Goal: Transaction & Acquisition: Purchase product/service

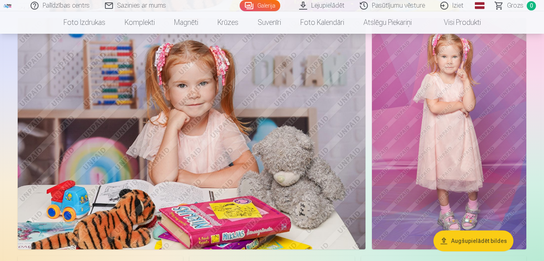
scroll to position [2132, 0]
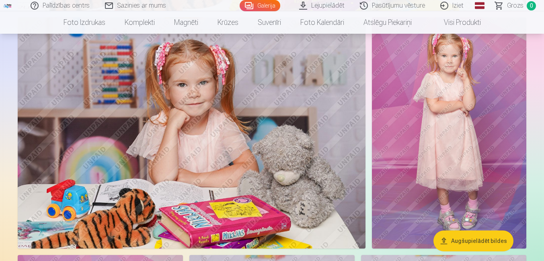
click at [204, 146] on img at bounding box center [192, 133] width 348 height 232
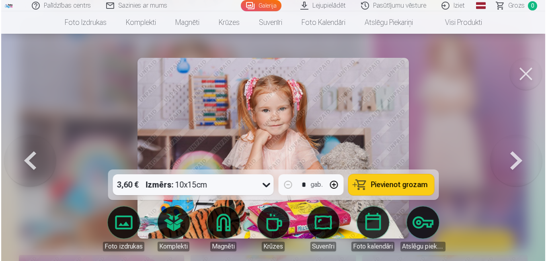
scroll to position [2138, 0]
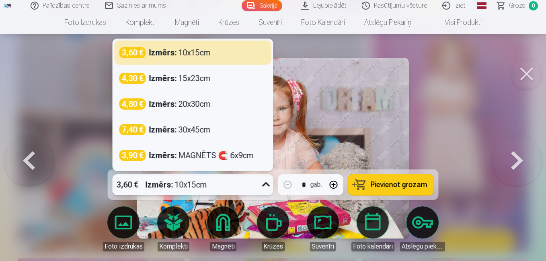
click at [267, 184] on icon at bounding box center [266, 185] width 13 height 13
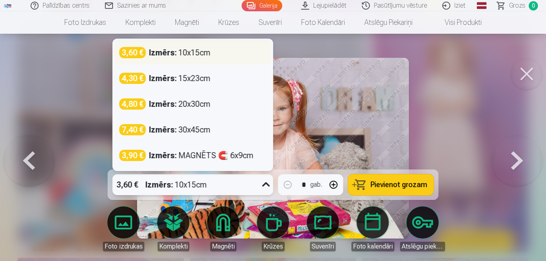
click at [194, 51] on div "Izmērs : 10x15cm" at bounding box center [180, 52] width 62 height 11
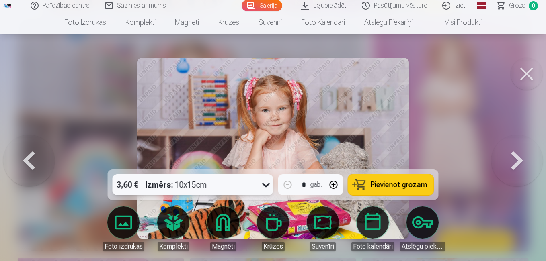
click at [383, 183] on span "Pievienot grozam" at bounding box center [399, 184] width 57 height 7
click at [529, 71] on button at bounding box center [527, 74] width 32 height 32
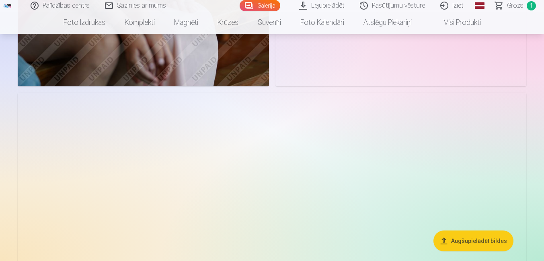
scroll to position [1126, 0]
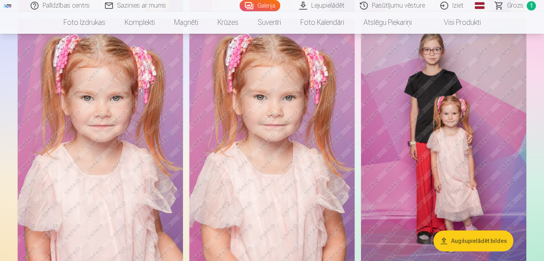
click at [453, 152] on img at bounding box center [443, 143] width 165 height 248
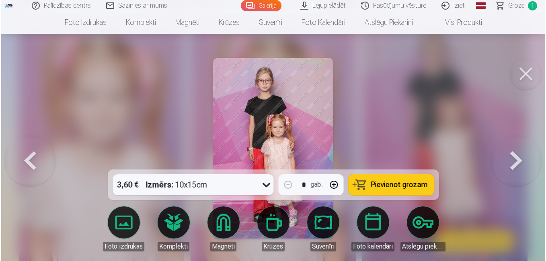
scroll to position [564, 0]
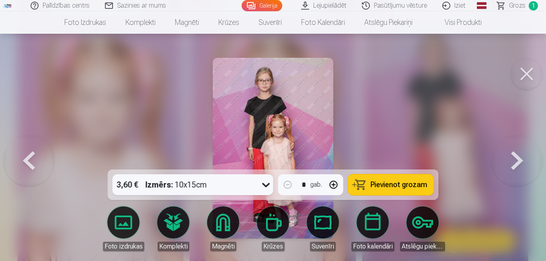
click at [265, 184] on icon at bounding box center [266, 185] width 13 height 13
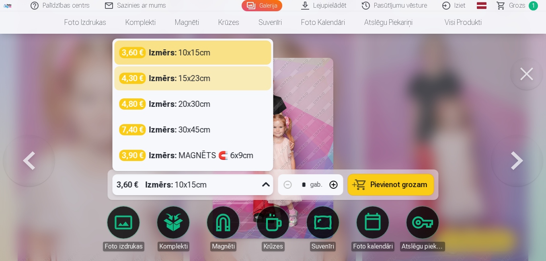
click at [202, 79] on div "Izmērs : 15x23cm" at bounding box center [180, 78] width 62 height 11
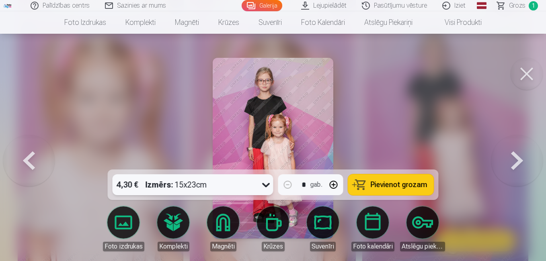
click at [336, 184] on button "button" at bounding box center [333, 184] width 19 height 19
click at [378, 182] on span "Pievienot grozam" at bounding box center [399, 184] width 57 height 7
type input "*"
click at [520, 4] on span "Grozs" at bounding box center [517, 6] width 16 height 10
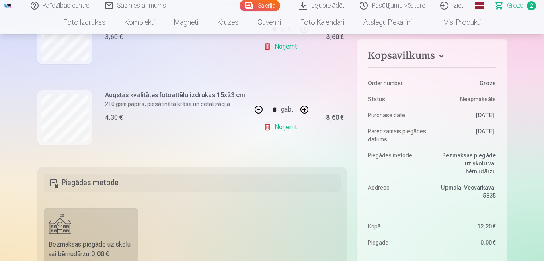
scroll to position [91, 0]
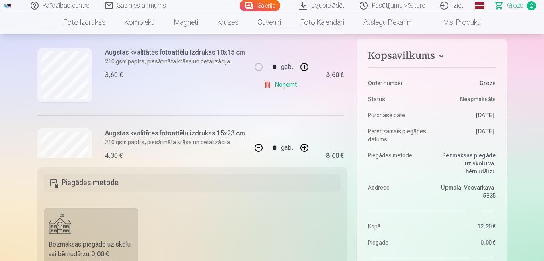
click at [282, 84] on link "Noņemt" at bounding box center [281, 85] width 37 height 16
type input "*"
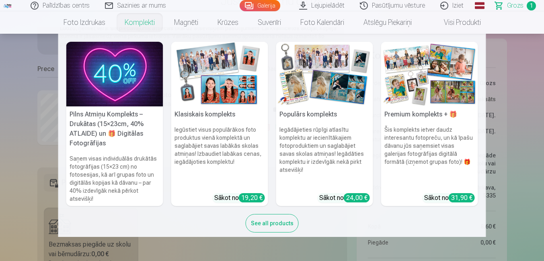
click at [142, 23] on link "Komplekti" at bounding box center [139, 22] width 49 height 23
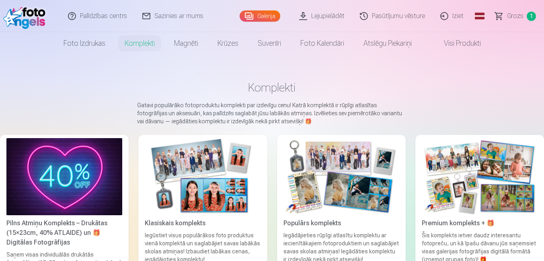
click at [183, 171] on img at bounding box center [203, 176] width 116 height 77
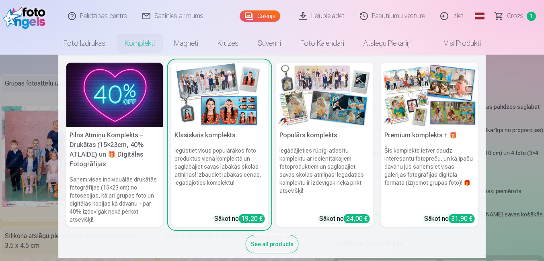
click at [146, 44] on link "Komplekti" at bounding box center [139, 43] width 49 height 23
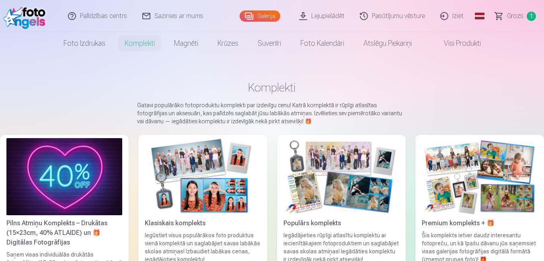
click at [146, 44] on link "Komplekti" at bounding box center [139, 43] width 49 height 23
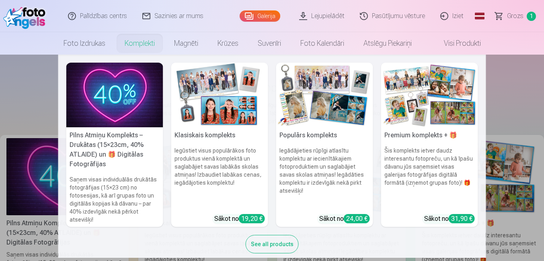
click at [146, 45] on link "Komplekti" at bounding box center [139, 43] width 49 height 23
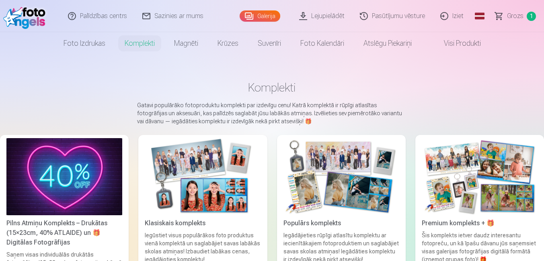
click at [193, 161] on img at bounding box center [203, 176] width 116 height 77
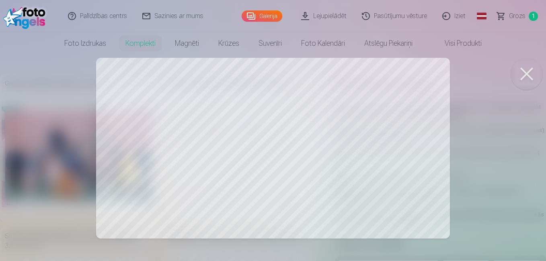
click at [169, 132] on div at bounding box center [273, 130] width 546 height 261
click at [525, 73] on button at bounding box center [527, 74] width 32 height 32
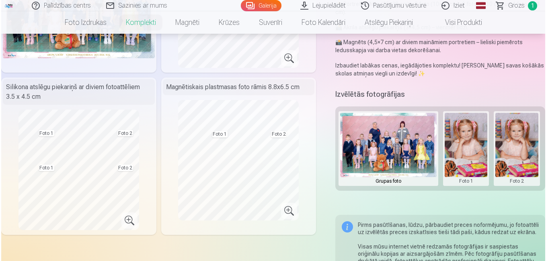
scroll to position [161, 0]
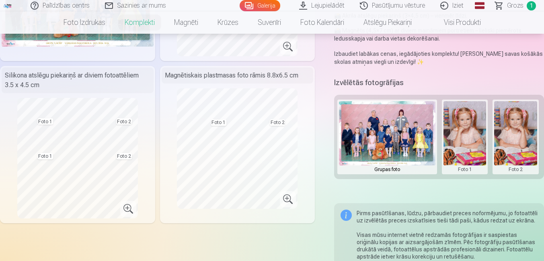
click at [458, 155] on button at bounding box center [465, 137] width 43 height 72
click at [456, 137] on button "Nomainiet foto" at bounding box center [465, 137] width 66 height 23
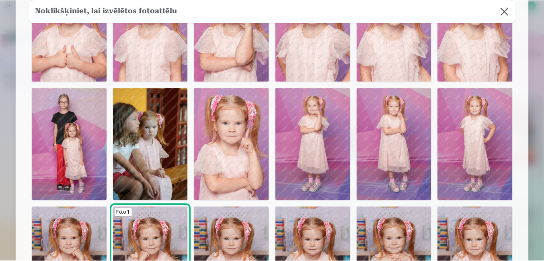
scroll to position [40, 0]
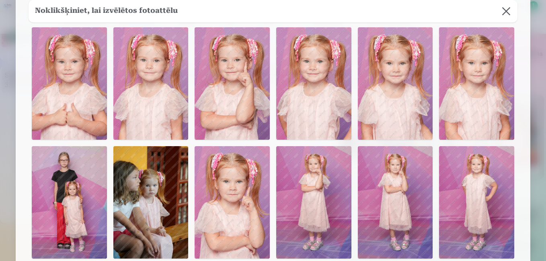
click at [504, 10] on button at bounding box center [506, 11] width 23 height 23
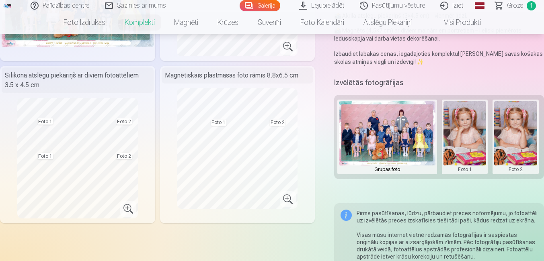
click at [520, 137] on button at bounding box center [515, 137] width 43 height 72
click at [500, 138] on button "Nomainiet foto" at bounding box center [510, 137] width 66 height 23
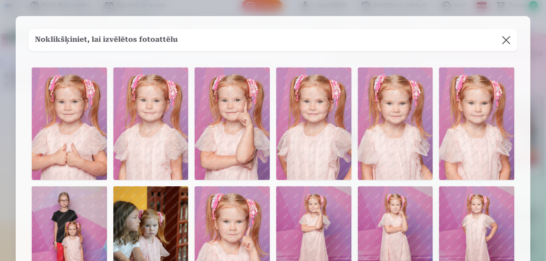
click at [315, 130] on img at bounding box center [313, 124] width 75 height 113
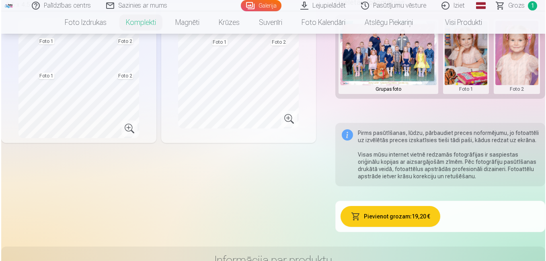
scroll to position [282, 0]
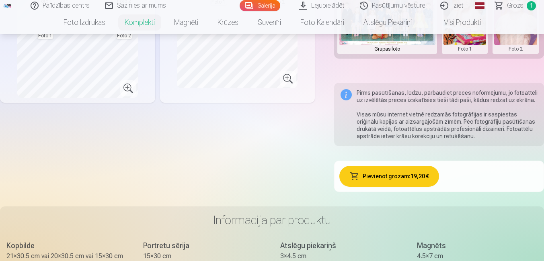
click at [397, 177] on button "Pievienot grozam : 19,20 €" at bounding box center [390, 176] width 100 height 21
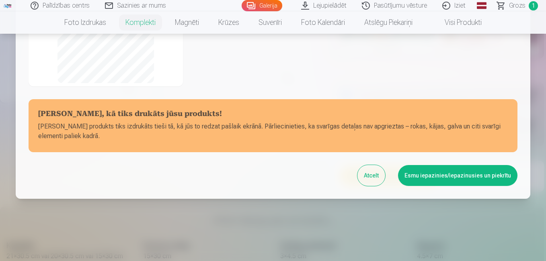
scroll to position [200, 0]
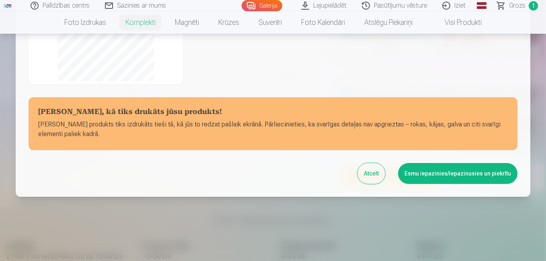
click at [430, 174] on button "Esmu iepazinies/iepazinusies un piekrītu" at bounding box center [457, 173] width 119 height 21
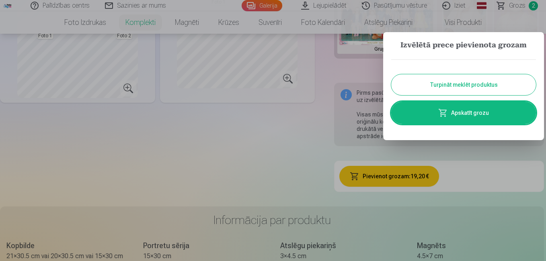
click at [444, 115] on span at bounding box center [443, 113] width 10 height 10
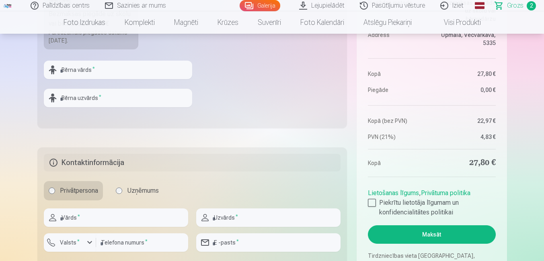
scroll to position [362, 0]
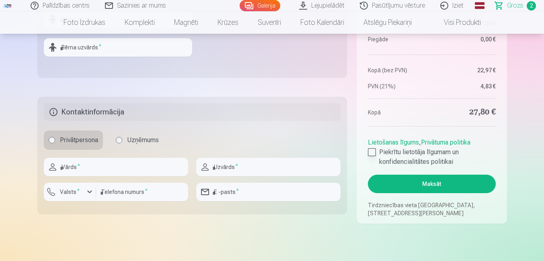
click at [372, 152] on div at bounding box center [372, 152] width 8 height 8
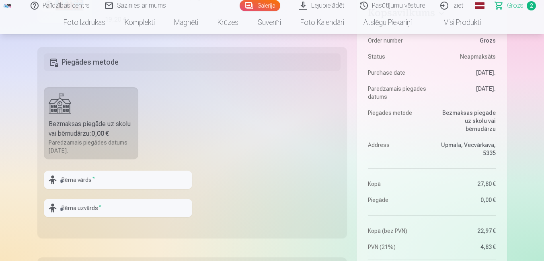
scroll to position [241, 0]
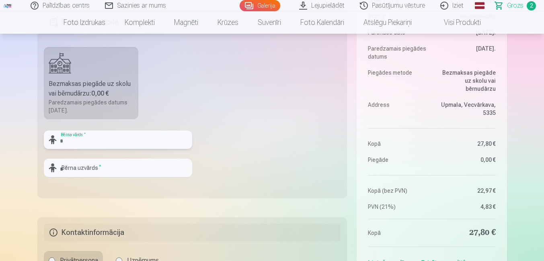
click at [101, 144] on input "text" at bounding box center [118, 140] width 148 height 19
type input "******"
type input "*******"
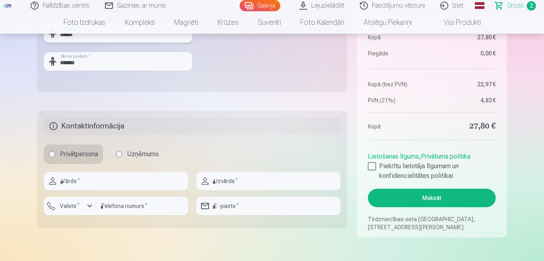
scroll to position [362, 0]
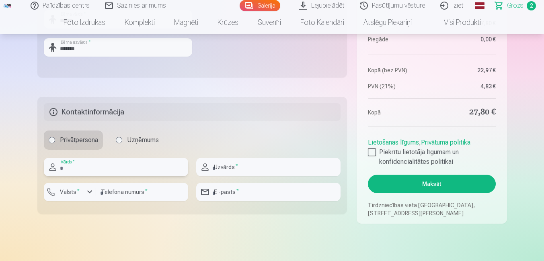
click at [103, 168] on input "text" at bounding box center [116, 167] width 144 height 19
type input "*****"
type input "*******"
type input "********"
type input "**********"
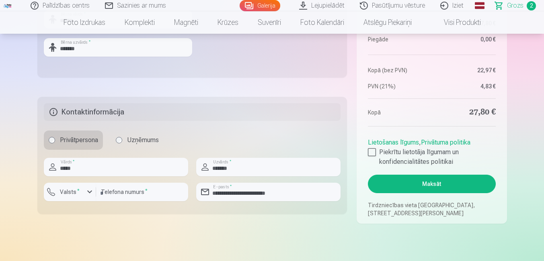
click at [407, 185] on button "Maksāt" at bounding box center [432, 184] width 128 height 19
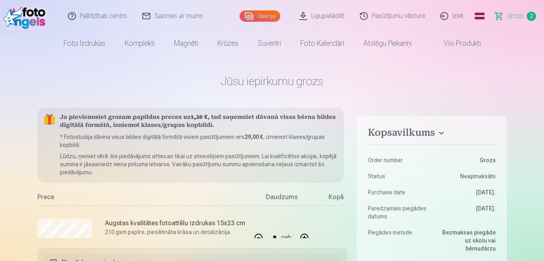
scroll to position [0, 0]
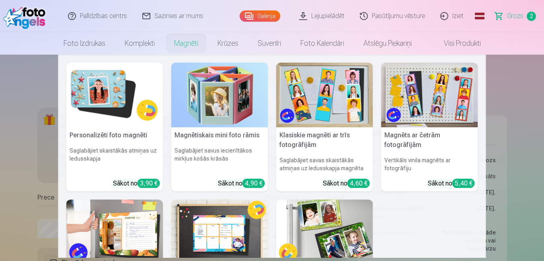
click at [188, 47] on link "Magnēti" at bounding box center [186, 43] width 43 height 23
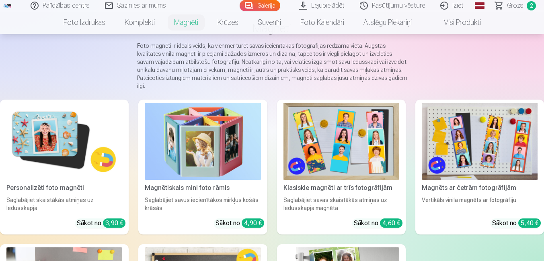
scroll to position [40, 0]
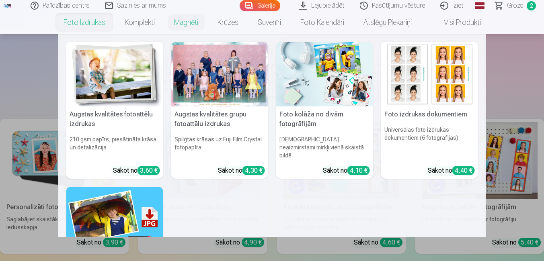
click at [76, 24] on link "Foto izdrukas" at bounding box center [84, 22] width 61 height 23
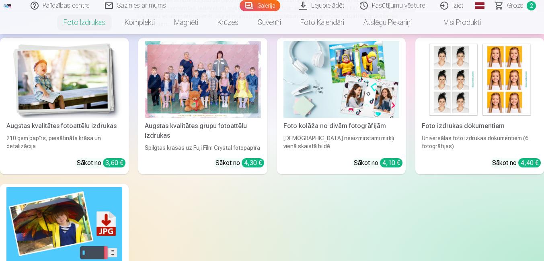
scroll to position [121, 0]
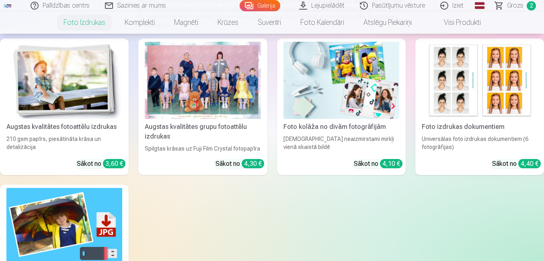
click at [65, 101] on img at bounding box center [64, 80] width 116 height 77
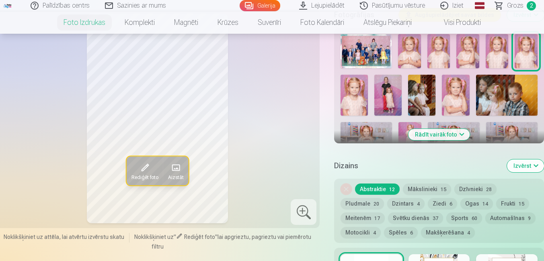
scroll to position [282, 0]
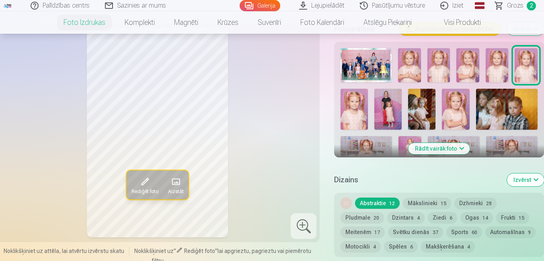
click at [443, 149] on button "Rādīt vairāk foto" at bounding box center [440, 148] width 62 height 11
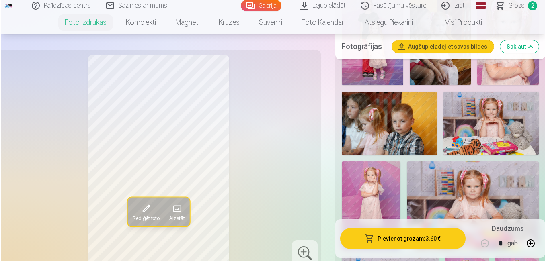
scroll to position [483, 0]
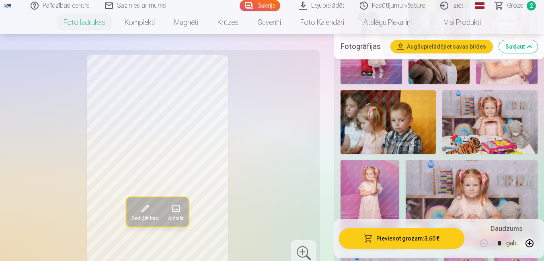
click at [483, 124] on img at bounding box center [489, 123] width 95 height 64
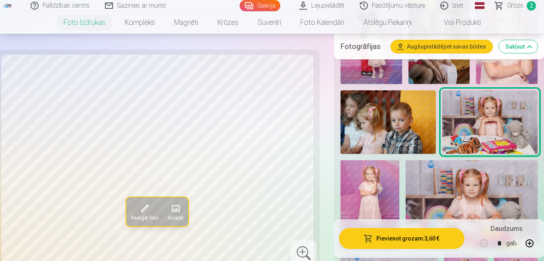
click at [392, 239] on button "Pievienot grozam : 3,60 €" at bounding box center [402, 238] width 126 height 21
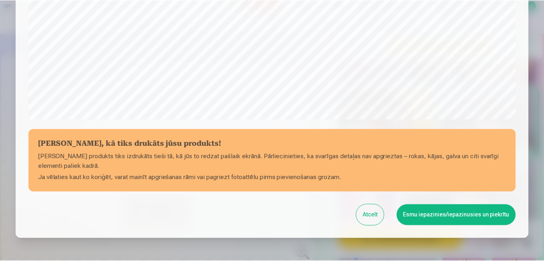
scroll to position [318, 0]
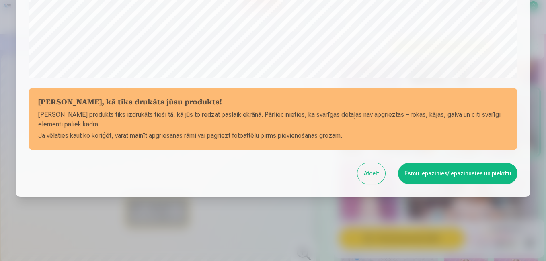
click at [442, 173] on button "Esmu iepazinies/iepazinusies un piekrītu" at bounding box center [457, 173] width 119 height 21
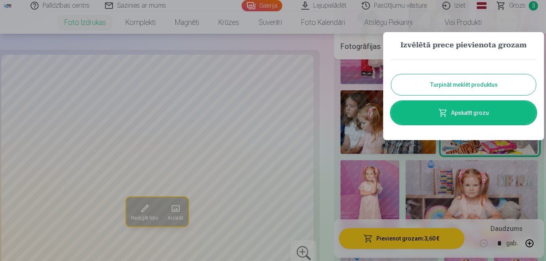
click at [444, 119] on link "Apskatīt grozu" at bounding box center [463, 113] width 145 height 23
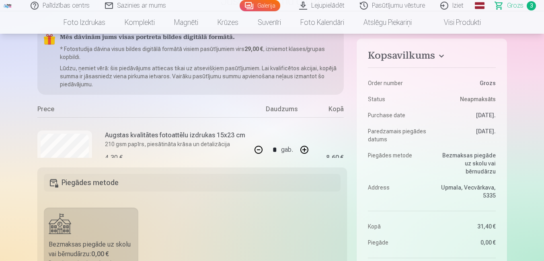
scroll to position [201, 0]
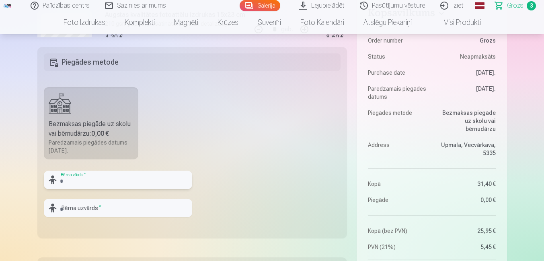
click at [109, 184] on input "text" at bounding box center [118, 180] width 148 height 19
type input "******"
type input "*******"
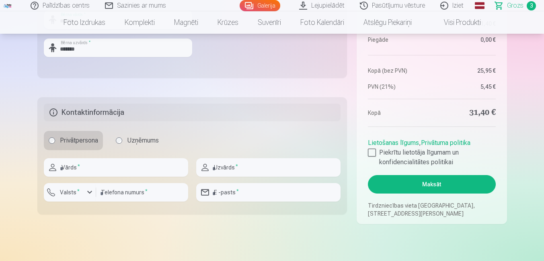
scroll to position [362, 0]
click at [119, 169] on input "text" at bounding box center [116, 167] width 144 height 19
type input "*****"
type input "*******"
type input "********"
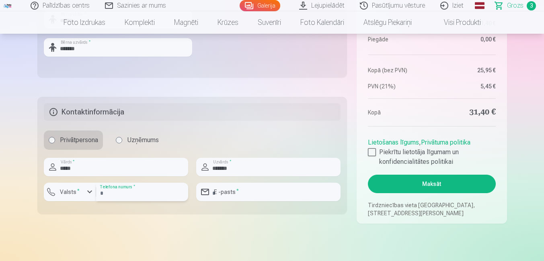
type input "**********"
click at [372, 151] on div at bounding box center [372, 152] width 8 height 8
click at [408, 187] on button "Maksāt" at bounding box center [432, 184] width 128 height 19
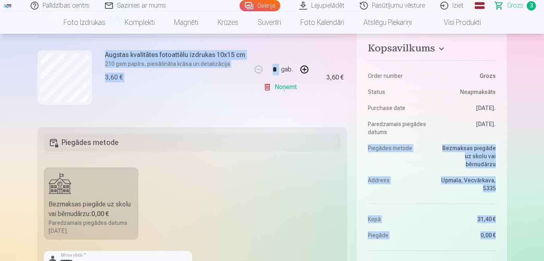
scroll to position [204, 19]
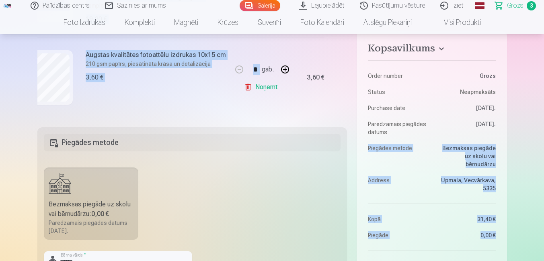
drag, startPoint x: 343, startPoint y: 115, endPoint x: 354, endPoint y: 116, distance: 11.7
click at [354, 116] on div "Kopsavilkums Order number Grozs Status Neapmaksāts Purchase date 10.09.2025. Pa…" at bounding box center [272, 226] width 470 height 478
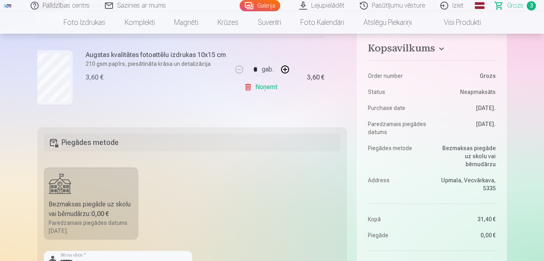
drag, startPoint x: 354, startPoint y: 116, endPoint x: 319, endPoint y: 139, distance: 41.6
click at [319, 139] on h5 "Piegādes metode" at bounding box center [192, 143] width 297 height 18
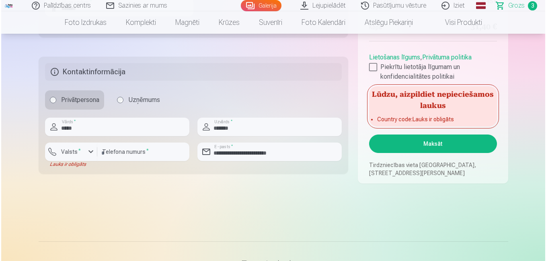
scroll to position [483, 0]
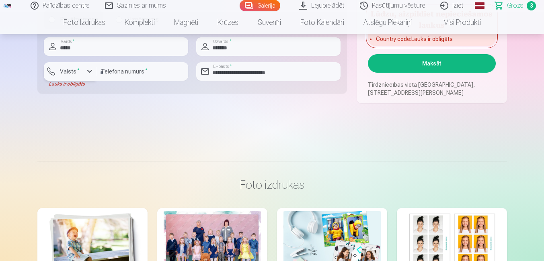
click at [84, 70] on div "button" at bounding box center [72, 73] width 24 height 8
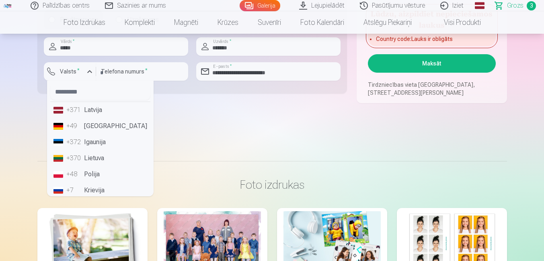
click at [95, 109] on li "+371 Latvija" at bounding box center [100, 110] width 100 height 16
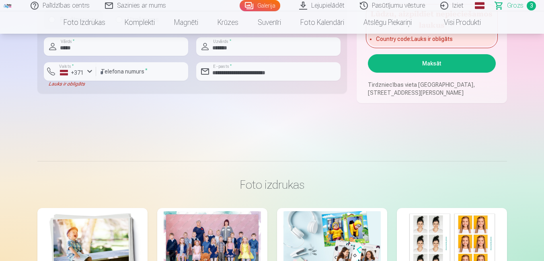
click at [429, 63] on button "Maksāt" at bounding box center [432, 63] width 128 height 19
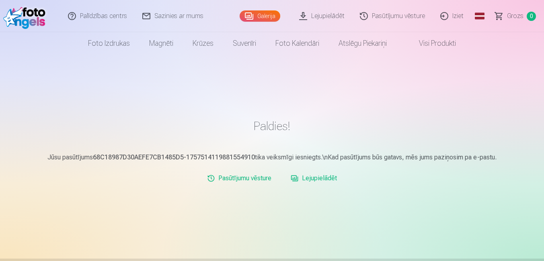
click at [266, 14] on link "Galerija" at bounding box center [260, 15] width 41 height 11
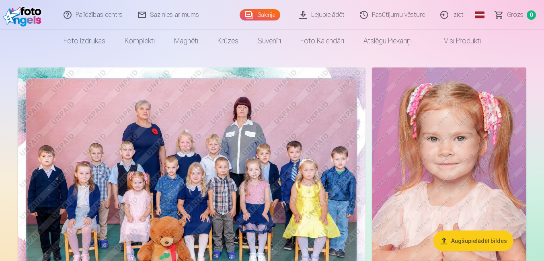
scroll to position [40, 0]
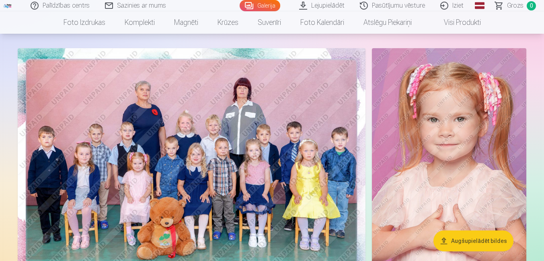
click at [320, 5] on link "Lejupielādēt" at bounding box center [322, 5] width 61 height 11
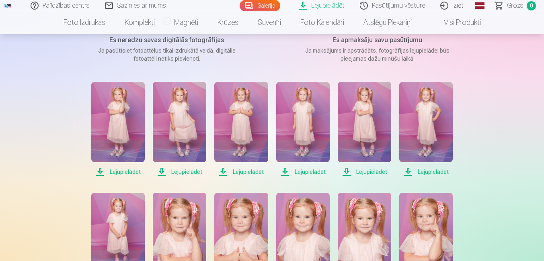
scroll to position [161, 0]
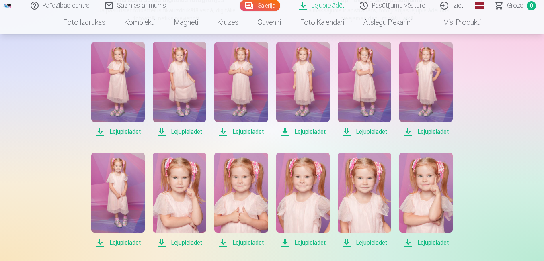
click at [132, 129] on span "Lejupielādēt" at bounding box center [117, 132] width 53 height 10
drag, startPoint x: 175, startPoint y: 130, endPoint x: 233, endPoint y: 134, distance: 58.0
click at [176, 131] on span "Lejupielādēt" at bounding box center [179, 132] width 53 height 10
click at [244, 131] on span "Lejupielādēt" at bounding box center [240, 132] width 53 height 10
drag, startPoint x: 302, startPoint y: 134, endPoint x: 312, endPoint y: 134, distance: 9.7
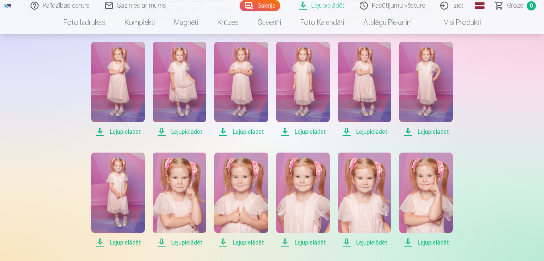
click at [303, 134] on span "Lejupielādēt" at bounding box center [302, 132] width 53 height 10
click at [360, 132] on span "Lejupielādēt" at bounding box center [364, 132] width 53 height 10
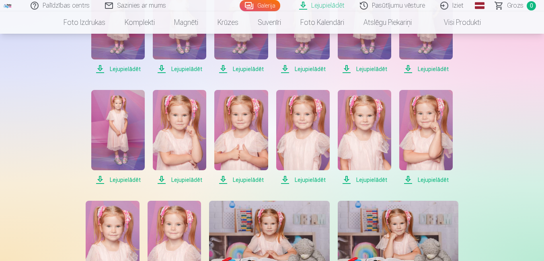
scroll to position [241, 0]
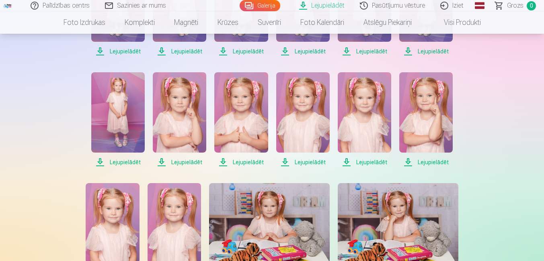
click at [175, 163] on span "Lejupielādēt" at bounding box center [179, 163] width 53 height 10
drag, startPoint x: 235, startPoint y: 163, endPoint x: 295, endPoint y: 165, distance: 60.0
click at [235, 163] on span "Lejupielādēt" at bounding box center [240, 163] width 53 height 10
click at [305, 164] on span "Lejupielādēt" at bounding box center [302, 163] width 53 height 10
drag, startPoint x: 373, startPoint y: 162, endPoint x: 384, endPoint y: 163, distance: 11.0
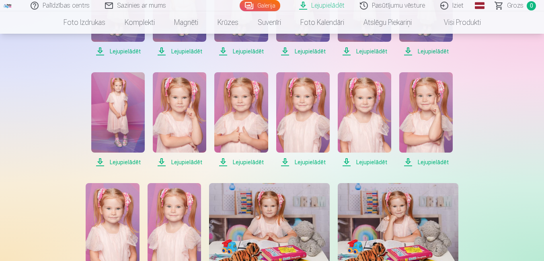
click at [374, 162] on span "Lejupielādēt" at bounding box center [364, 163] width 53 height 10
click at [434, 162] on span "Lejupielādēt" at bounding box center [425, 163] width 53 height 10
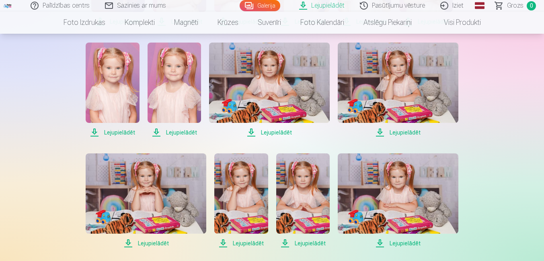
scroll to position [402, 0]
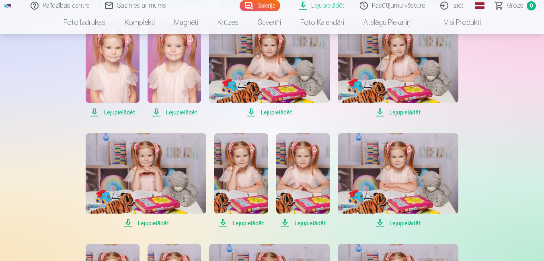
click at [114, 112] on span "Lejupielādēt" at bounding box center [112, 113] width 53 height 10
drag, startPoint x: 171, startPoint y: 113, endPoint x: 198, endPoint y: 114, distance: 26.6
click at [171, 113] on span "Lejupielādēt" at bounding box center [174, 113] width 53 height 10
click at [270, 111] on span "Lejupielādēt" at bounding box center [269, 113] width 121 height 10
click at [398, 112] on span "Lejupielādēt" at bounding box center [398, 113] width 121 height 10
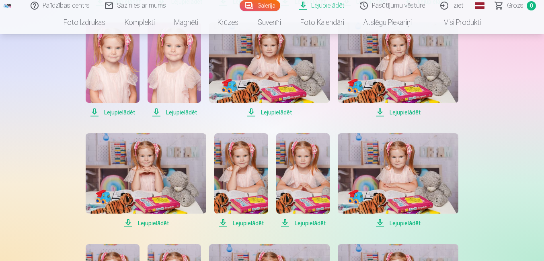
click at [313, 223] on span "Lejupielādēt" at bounding box center [302, 224] width 53 height 10
click at [252, 224] on span "Lejupielādēt" at bounding box center [240, 224] width 53 height 10
click at [154, 223] on span "Lejupielādēt" at bounding box center [146, 224] width 121 height 10
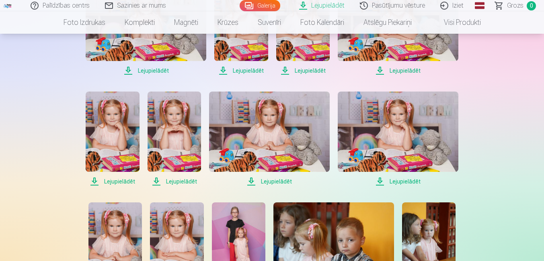
scroll to position [563, 0]
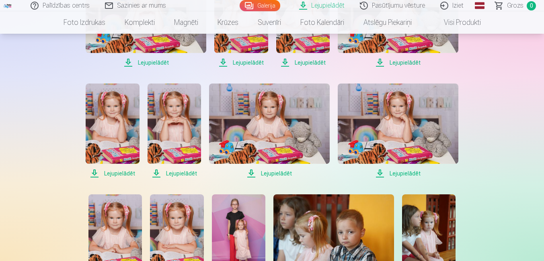
click at [131, 171] on span "Lejupielādēt" at bounding box center [112, 174] width 53 height 10
drag, startPoint x: 179, startPoint y: 174, endPoint x: 205, endPoint y: 173, distance: 25.4
click at [180, 174] on span "Lejupielādēt" at bounding box center [174, 174] width 53 height 10
drag, startPoint x: 286, startPoint y: 173, endPoint x: 354, endPoint y: 169, distance: 68.1
click at [286, 173] on span "Lejupielādēt" at bounding box center [269, 174] width 121 height 10
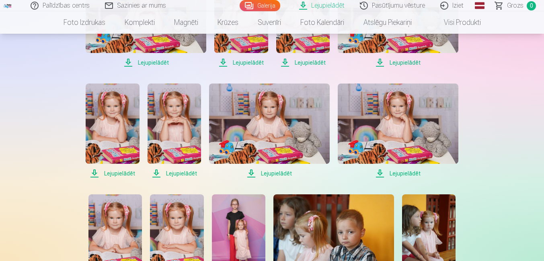
click at [399, 171] on span "Lejupielādēt" at bounding box center [398, 174] width 121 height 10
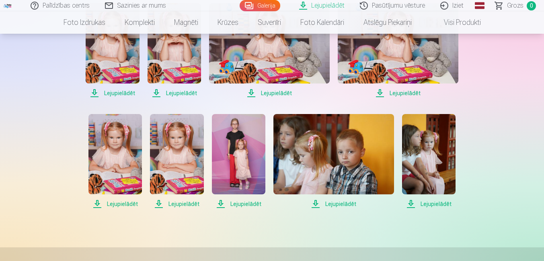
scroll to position [684, 0]
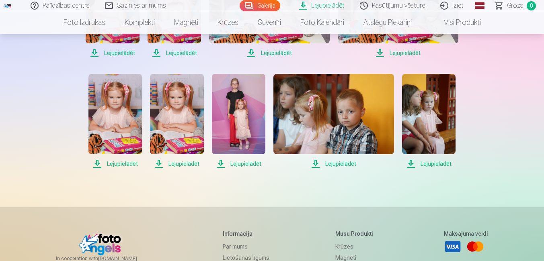
click at [337, 164] on span "Lejupielādēt" at bounding box center [334, 164] width 121 height 10
click at [243, 165] on span "Lejupielādēt" at bounding box center [238, 164] width 53 height 10
click at [181, 163] on span "Lejupielādēt" at bounding box center [176, 164] width 53 height 10
